Goal: Task Accomplishment & Management: Manage account settings

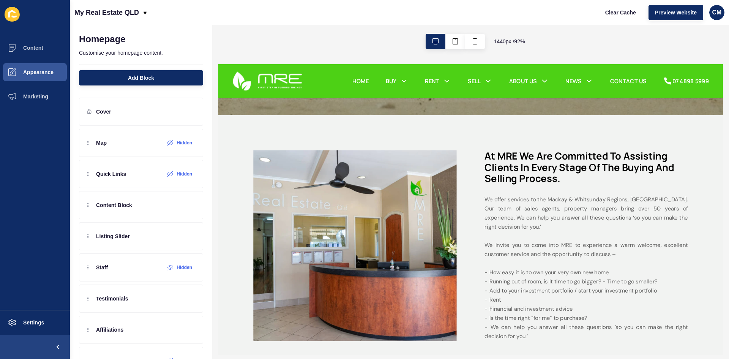
scroll to position [266, 0]
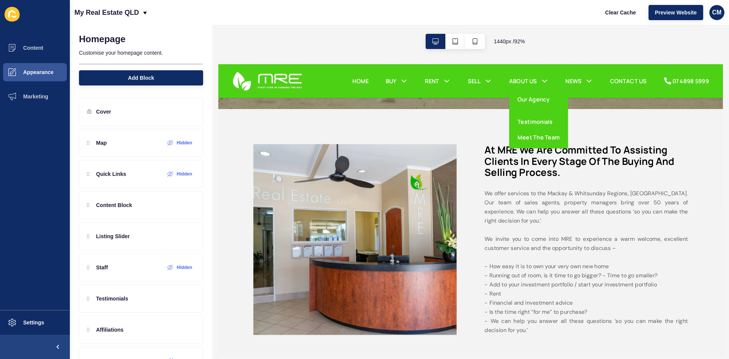
click at [552, 78] on link "ABOUT US" at bounding box center [548, 82] width 30 height 9
click at [554, 141] on link "Meet The Team" at bounding box center [565, 143] width 46 height 9
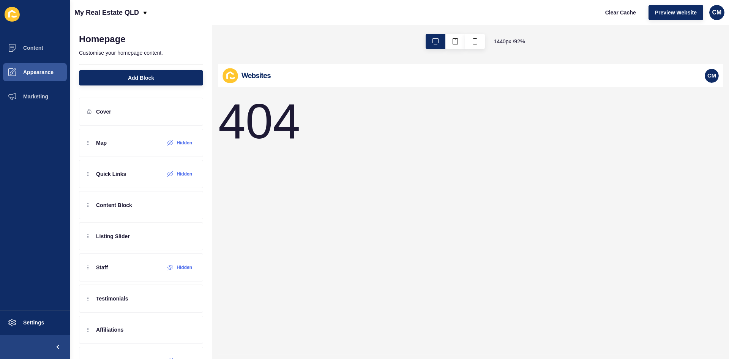
scroll to position [0, 0]
click at [417, 161] on div "404" at bounding box center [491, 234] width 546 height 290
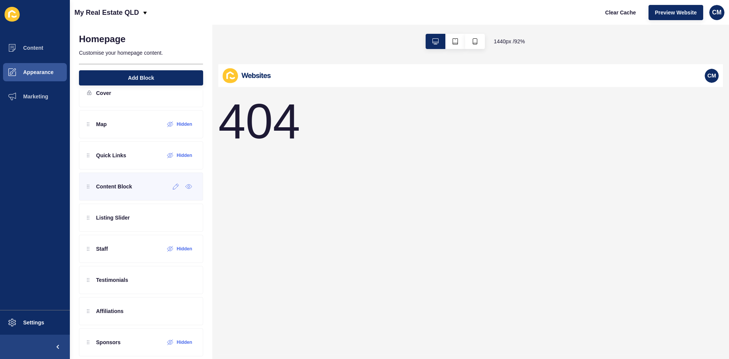
scroll to position [28, 0]
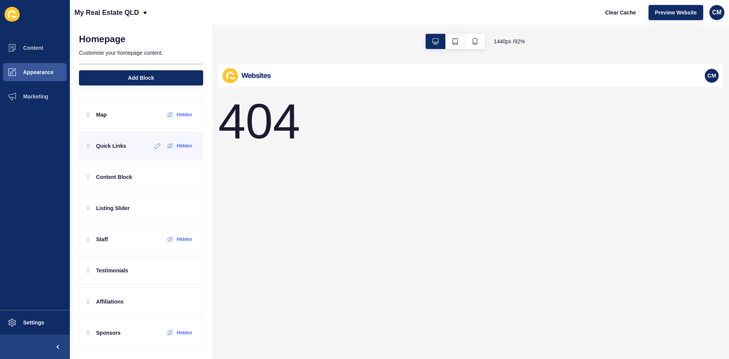
click at [127, 152] on div "Quick Links Hidden" at bounding box center [141, 146] width 124 height 28
click at [119, 189] on div "Content Block" at bounding box center [141, 177] width 124 height 28
click at [86, 181] on div "Content Block" at bounding box center [141, 177] width 124 height 28
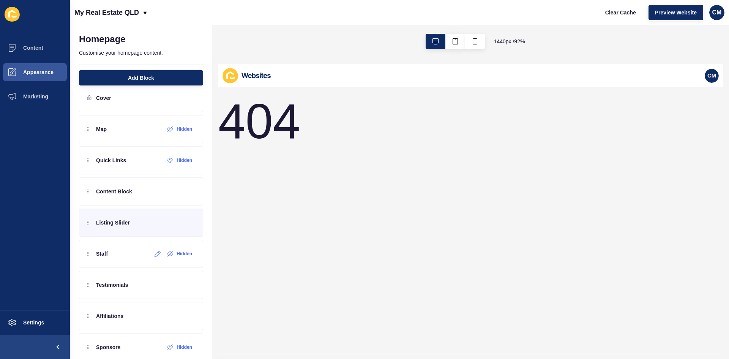
scroll to position [0, 0]
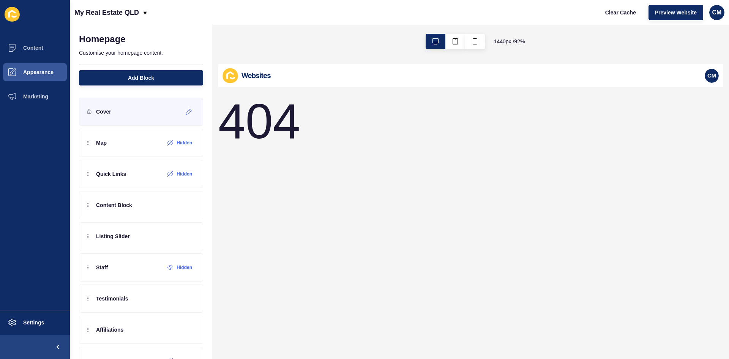
click at [94, 113] on div "Cover" at bounding box center [99, 112] width 24 height 12
click at [186, 112] on icon at bounding box center [189, 112] width 6 height 6
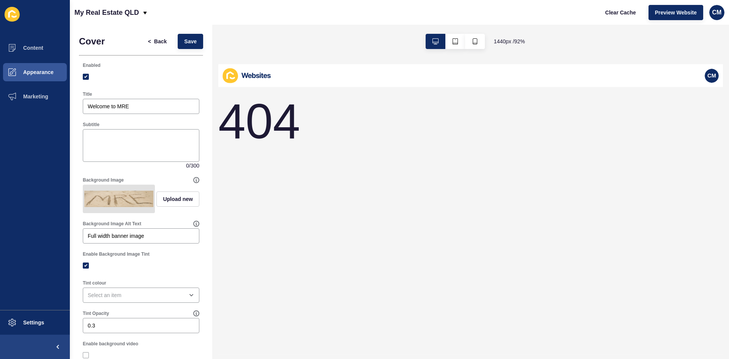
click at [172, 209] on div "Upload new" at bounding box center [177, 198] width 43 height 28
click at [172, 203] on span "Upload new" at bounding box center [178, 199] width 30 height 8
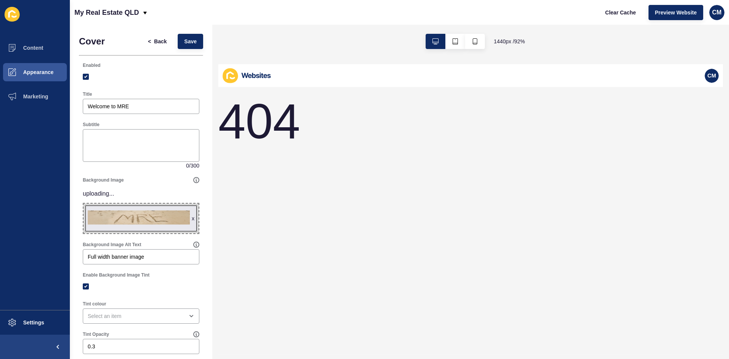
click at [362, 191] on div "404" at bounding box center [491, 234] width 546 height 290
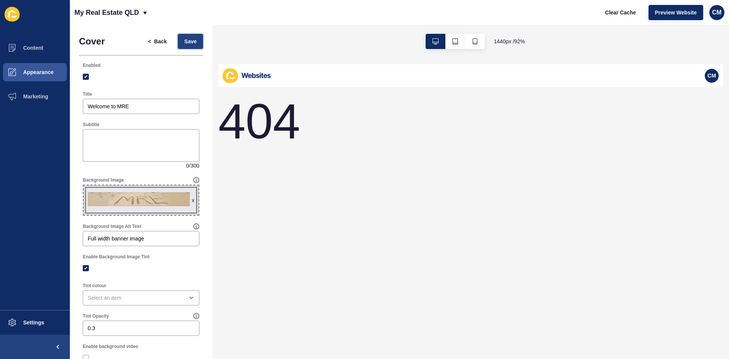
click at [184, 43] on span "Save" at bounding box center [190, 42] width 13 height 8
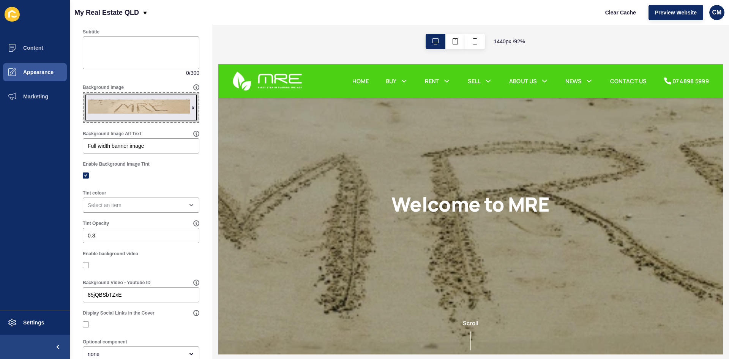
scroll to position [114, 0]
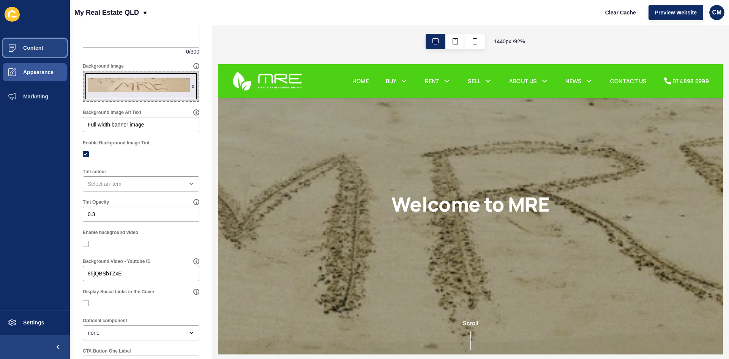
click at [46, 56] on button "Content" at bounding box center [35, 48] width 70 height 24
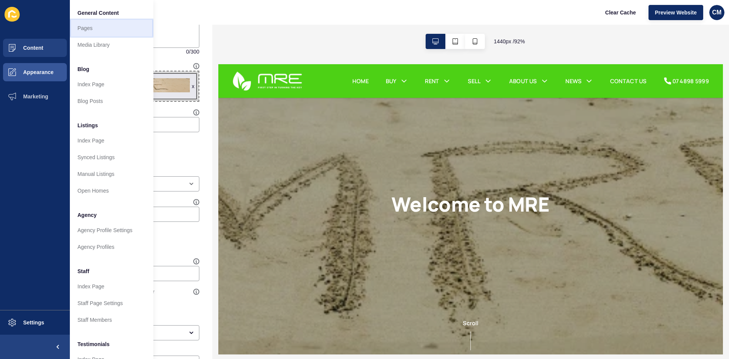
click at [105, 32] on link "Pages" at bounding box center [111, 28] width 83 height 17
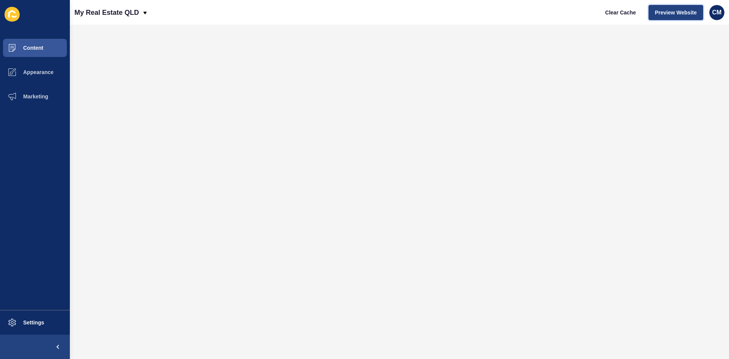
click at [685, 15] on span "Preview Website" at bounding box center [676, 13] width 42 height 8
click at [39, 69] on span "Appearance" at bounding box center [26, 72] width 55 height 6
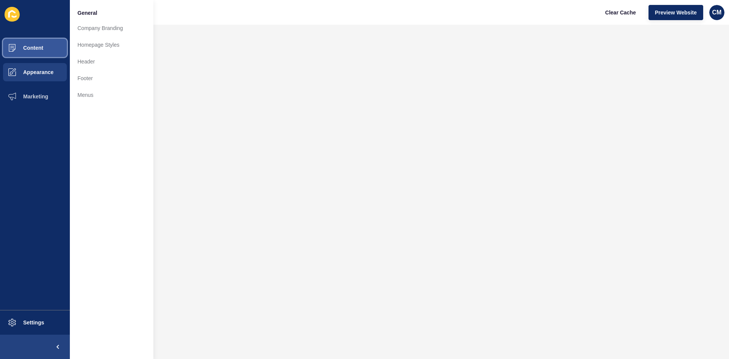
click at [44, 47] on button "Content" at bounding box center [35, 48] width 70 height 24
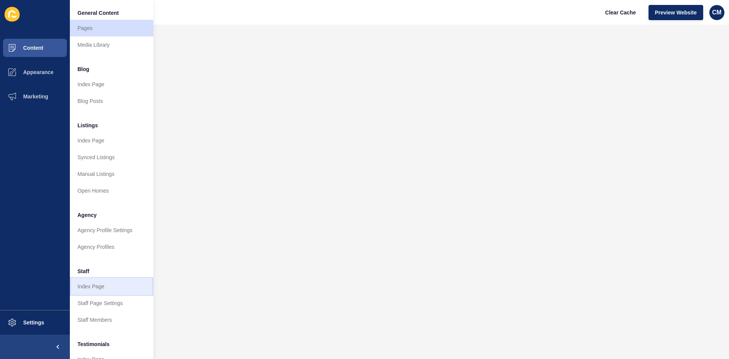
click at [106, 288] on link "Index Page" at bounding box center [111, 286] width 83 height 17
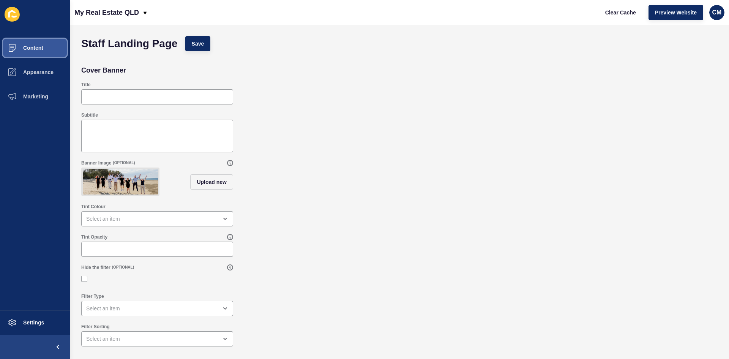
click at [44, 49] on button "Content" at bounding box center [35, 48] width 70 height 24
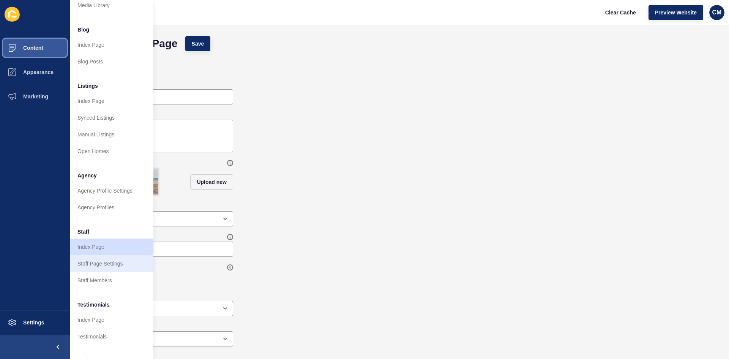
scroll to position [76, 0]
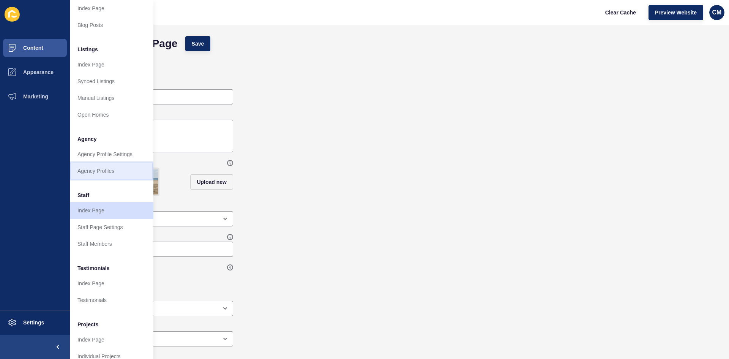
click at [99, 173] on link "Agency Profiles" at bounding box center [111, 170] width 83 height 17
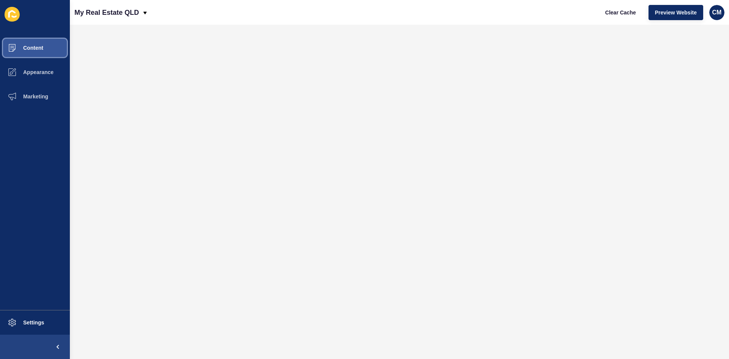
click at [57, 53] on button "Content" at bounding box center [35, 48] width 70 height 24
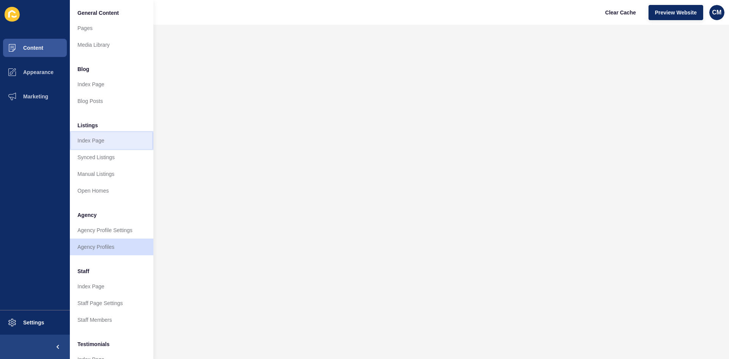
click at [102, 141] on link "Index Page" at bounding box center [111, 140] width 83 height 17
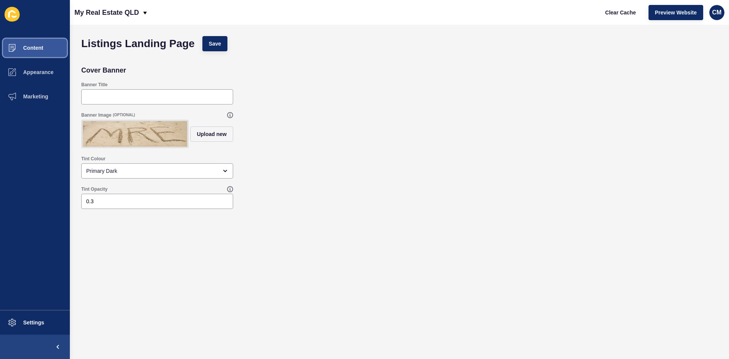
click at [28, 48] on span "Content" at bounding box center [21, 48] width 44 height 6
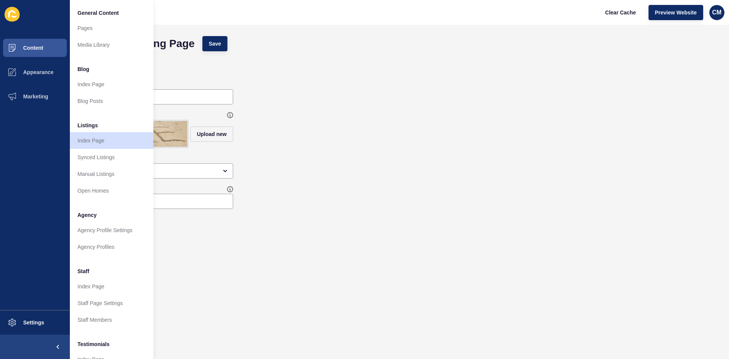
click at [394, 202] on div "Tint Opacity 0.3" at bounding box center [399, 197] width 644 height 30
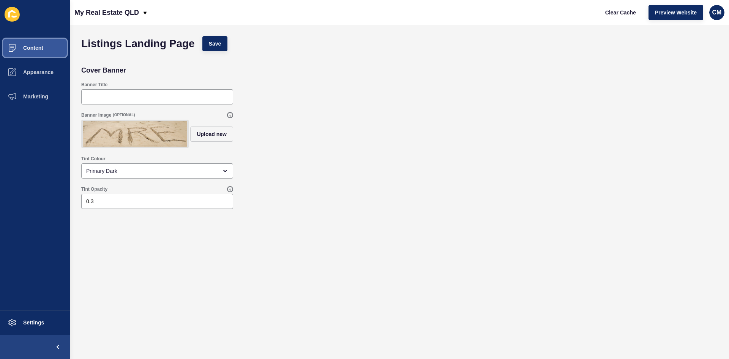
click at [28, 50] on span "Content" at bounding box center [21, 48] width 44 height 6
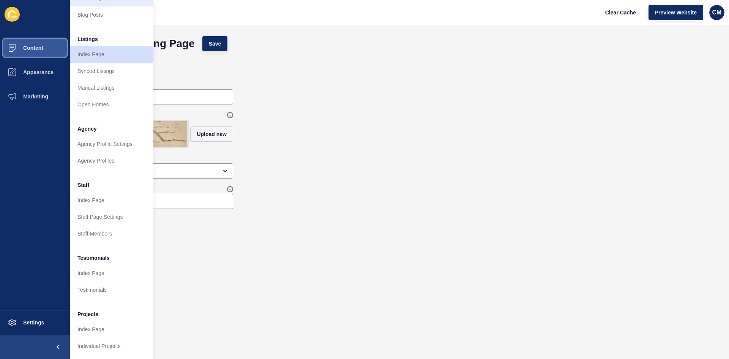
scroll to position [92, 0]
click at [106, 322] on link "Index Page" at bounding box center [111, 329] width 83 height 17
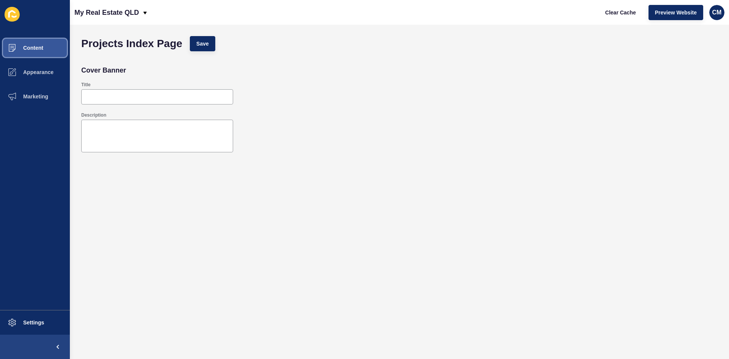
click at [44, 47] on button "Content" at bounding box center [35, 48] width 70 height 24
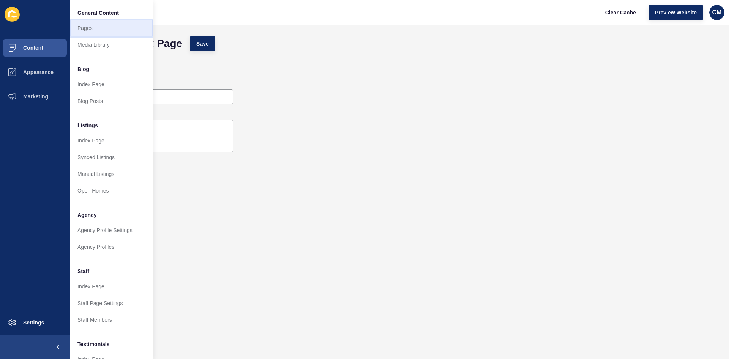
click at [99, 26] on link "Pages" at bounding box center [111, 28] width 83 height 17
